Goal: Navigation & Orientation: Find specific page/section

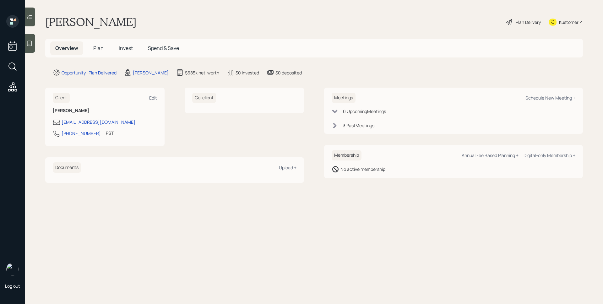
click at [93, 47] on h5 "Plan" at bounding box center [98, 47] width 20 height 13
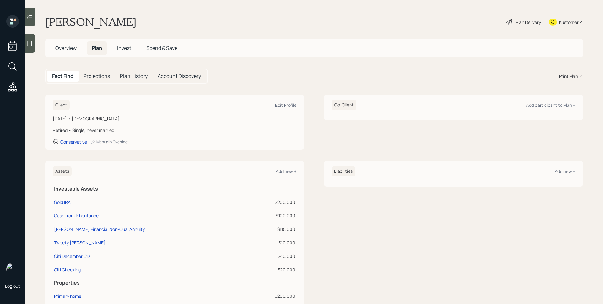
click at [120, 46] on span "Invest" at bounding box center [124, 48] width 14 height 7
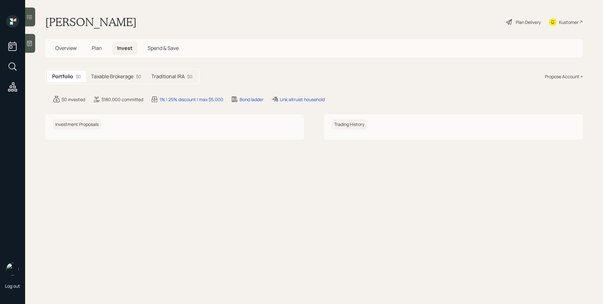
click at [101, 73] on h5 "Taxable Brokerage" at bounding box center [112, 76] width 42 height 6
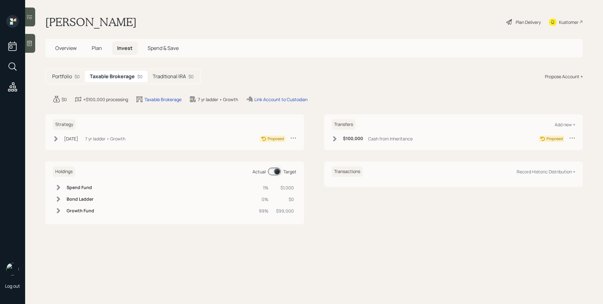
click at [197, 78] on div "Traditional IRA $0" at bounding box center [173, 77] width 51 height 12
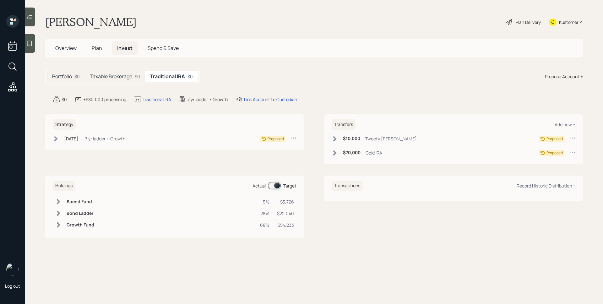
click at [71, 46] on span "Overview" at bounding box center [65, 48] width 21 height 7
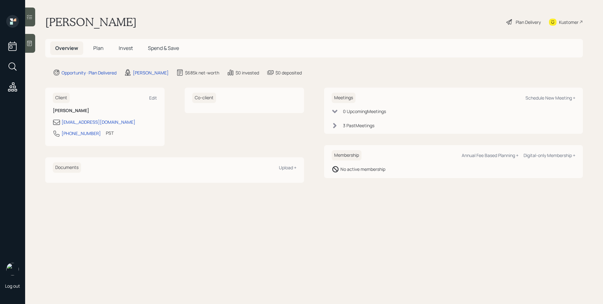
click at [342, 121] on div "0 Upcoming Meeting s 3 Past Meeting s" at bounding box center [453, 118] width 244 height 21
click at [343, 124] on div "3 Past Meeting s" at bounding box center [358, 125] width 31 height 7
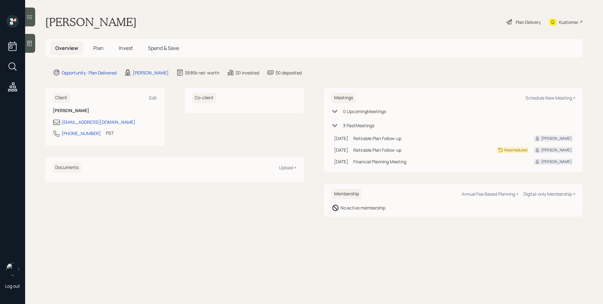
click at [100, 46] on span "Plan" at bounding box center [98, 48] width 10 height 7
